Goal: Transaction & Acquisition: Purchase product/service

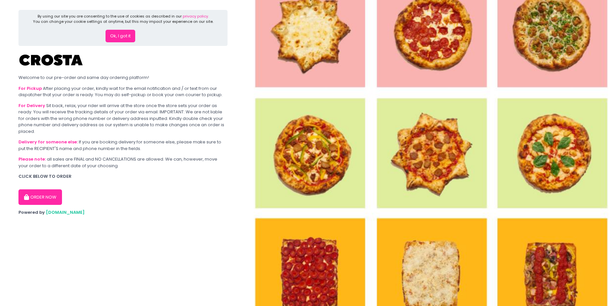
click at [58, 196] on button "ORDER NOW" at bounding box center [40, 197] width 44 height 16
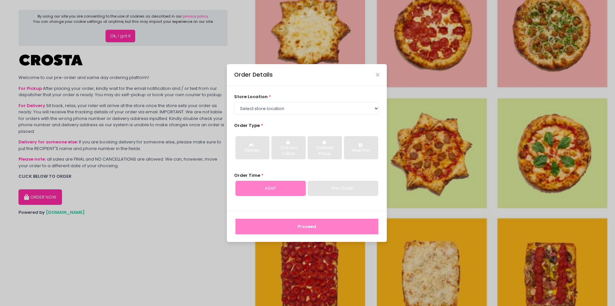
click at [301, 116] on div "store location * Select store location Crosta Pizza - Salcedo Crosta Pizza - Sa…" at bounding box center [307, 148] width 160 height 125
click at [302, 112] on select "Select store location Crosta Pizza - Salcedo Crosta Pizza - San Juan" at bounding box center [306, 108] width 145 height 13
select select "65090bae48156caed44a5eb4"
click at [234, 102] on select "Select store location Crosta Pizza - Salcedo Crosta Pizza - San Juan" at bounding box center [306, 108] width 145 height 13
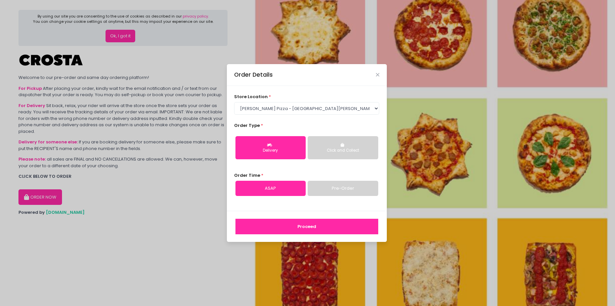
click at [335, 221] on button "Proceed" at bounding box center [307, 226] width 143 height 16
